Goal: Information Seeking & Learning: Learn about a topic

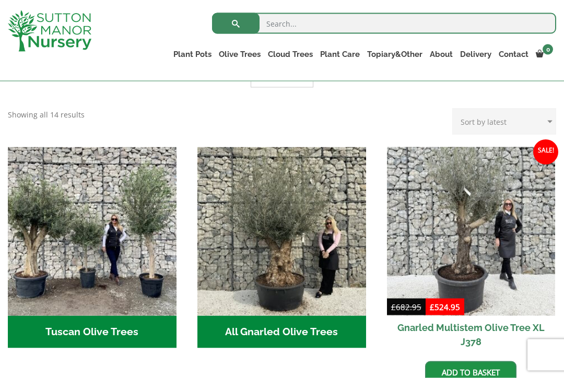
scroll to position [322, 0]
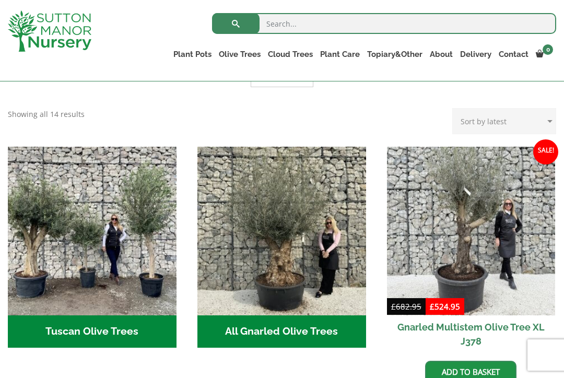
click at [516, 124] on select "Sort by popularity Sort by latest Sort by price: low to high Sort by price: hig…" at bounding box center [504, 121] width 104 height 26
select select "price"
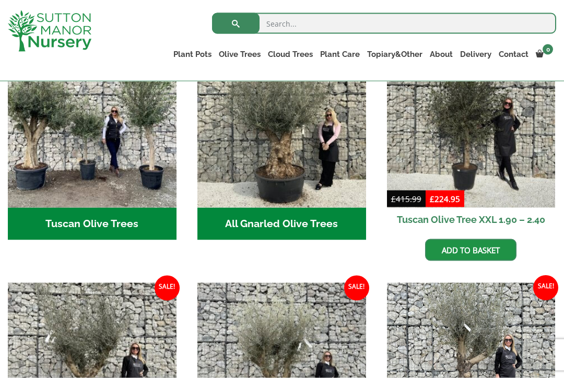
scroll to position [399, 0]
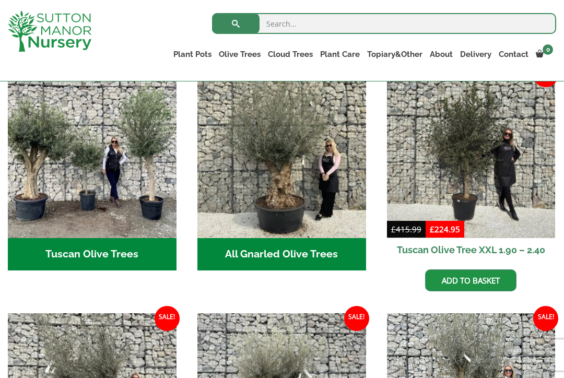
click at [484, 182] on img at bounding box center [471, 153] width 169 height 169
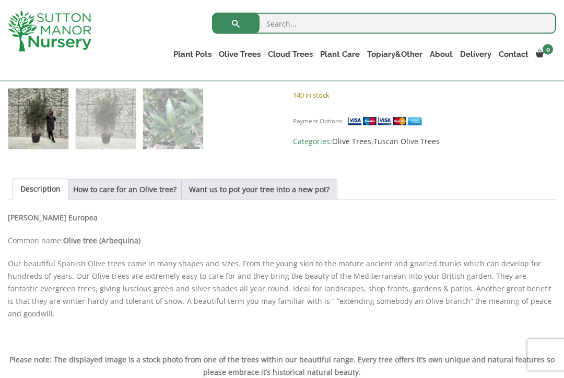
scroll to position [430, 0]
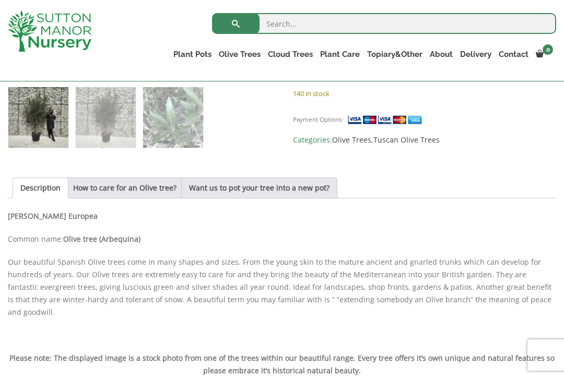
click at [304, 193] on link "Want us to pot your tree into a new pot?" at bounding box center [259, 188] width 140 height 20
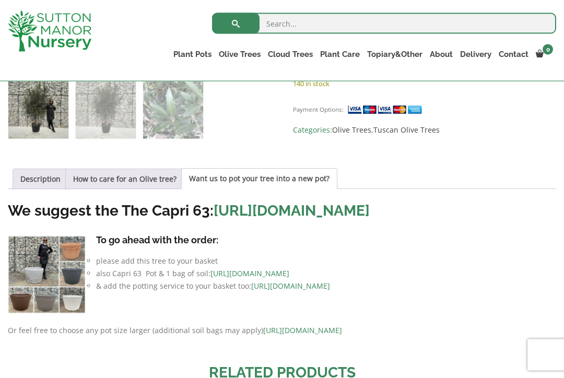
scroll to position [441, 0]
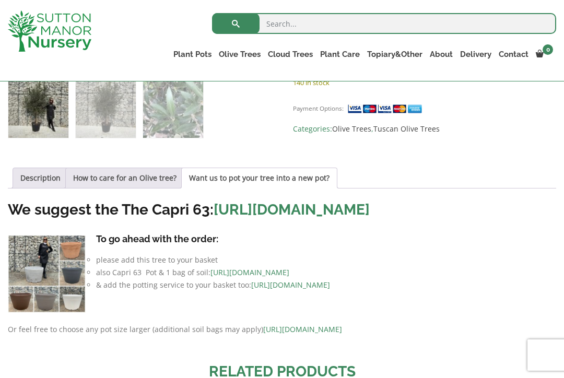
click at [139, 183] on link "How to care for an Olive tree?" at bounding box center [124, 178] width 103 height 20
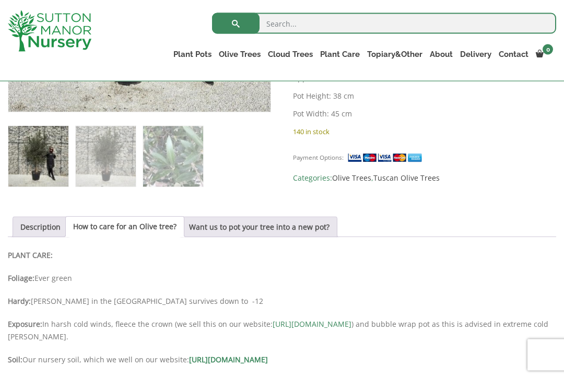
scroll to position [395, 0]
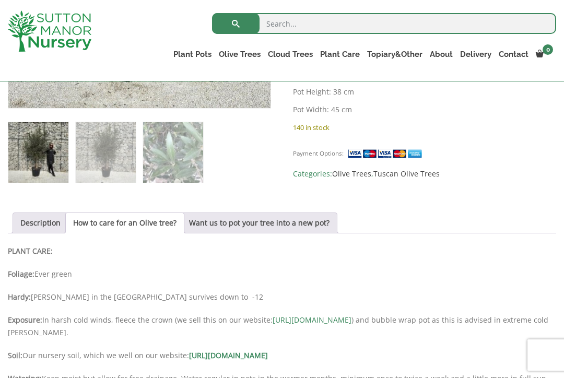
click at [34, 216] on link "Description" at bounding box center [40, 223] width 40 height 20
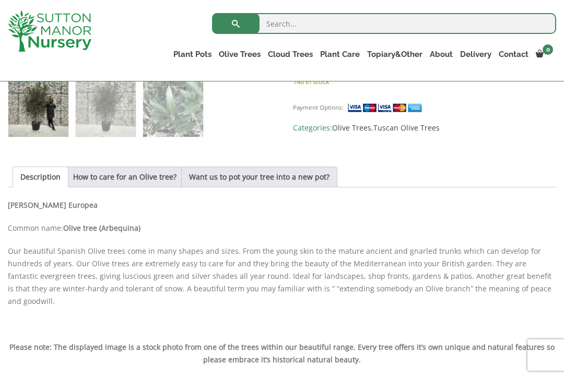
scroll to position [441, 0]
